Goal: Navigation & Orientation: Find specific page/section

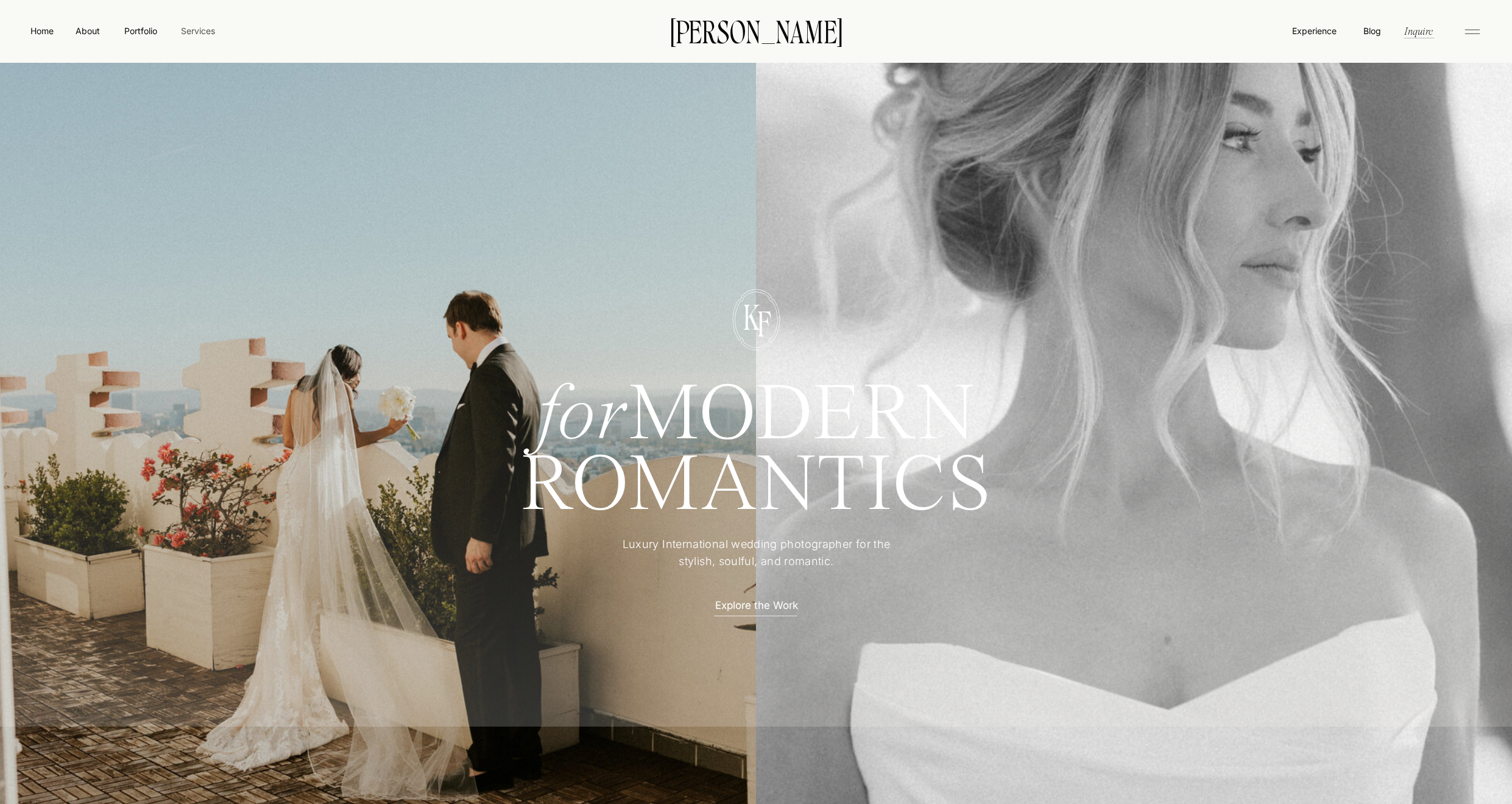
click at [195, 31] on nav "Services" at bounding box center [197, 31] width 36 height 13
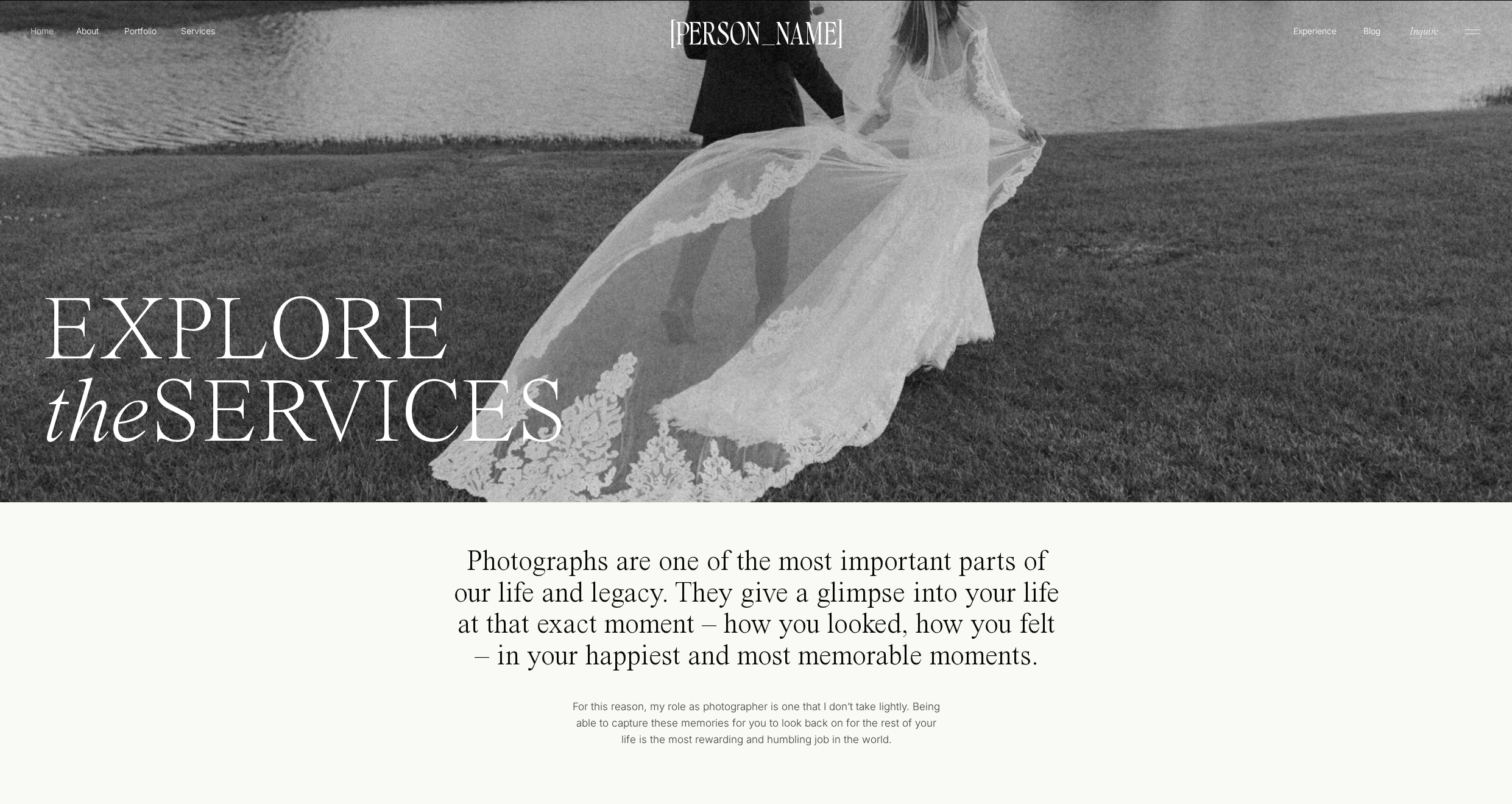
click at [39, 30] on p "Home" at bounding box center [42, 31] width 28 height 13
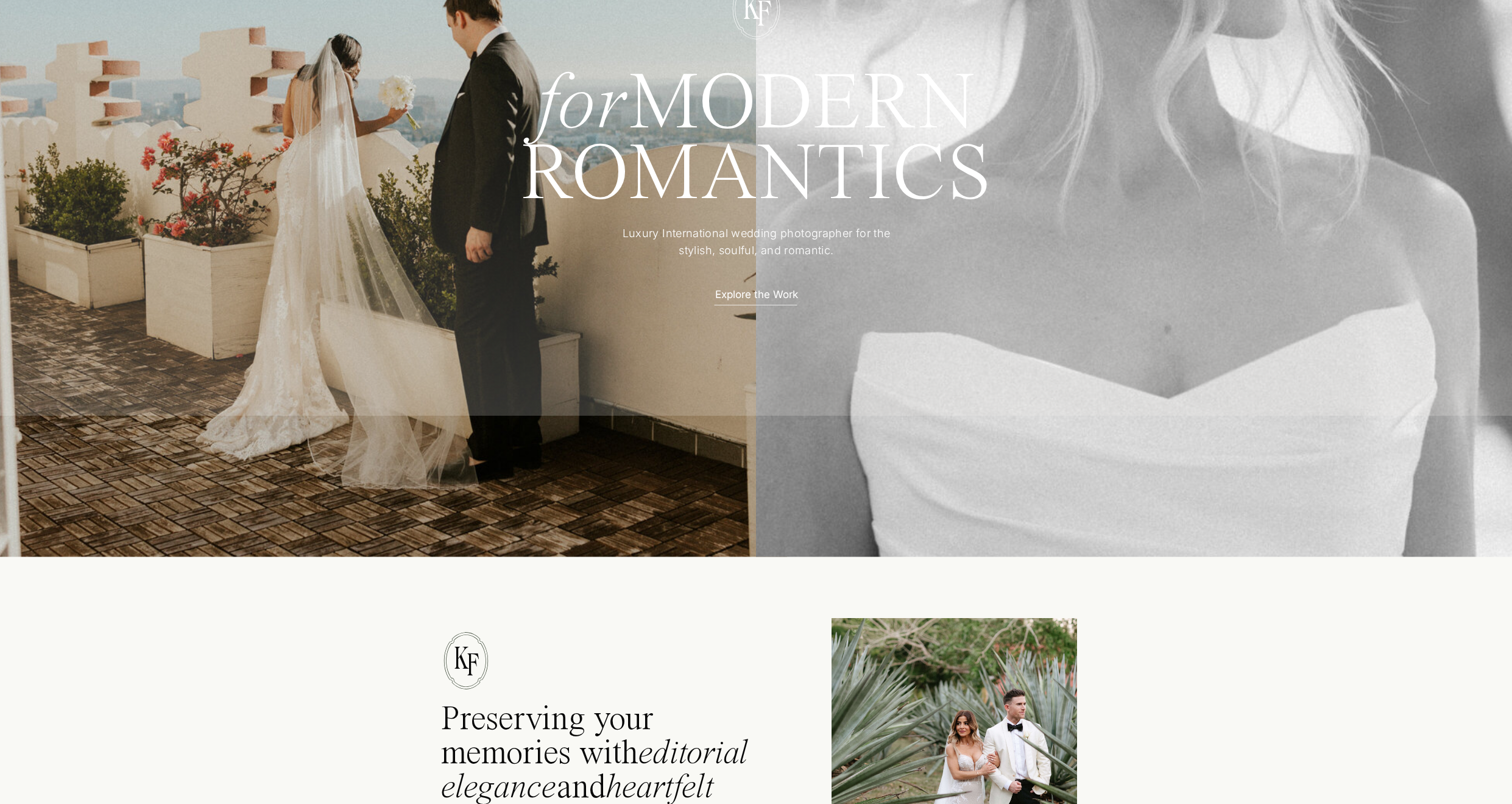
scroll to position [305, 0]
